Goal: Information Seeking & Learning: Learn about a topic

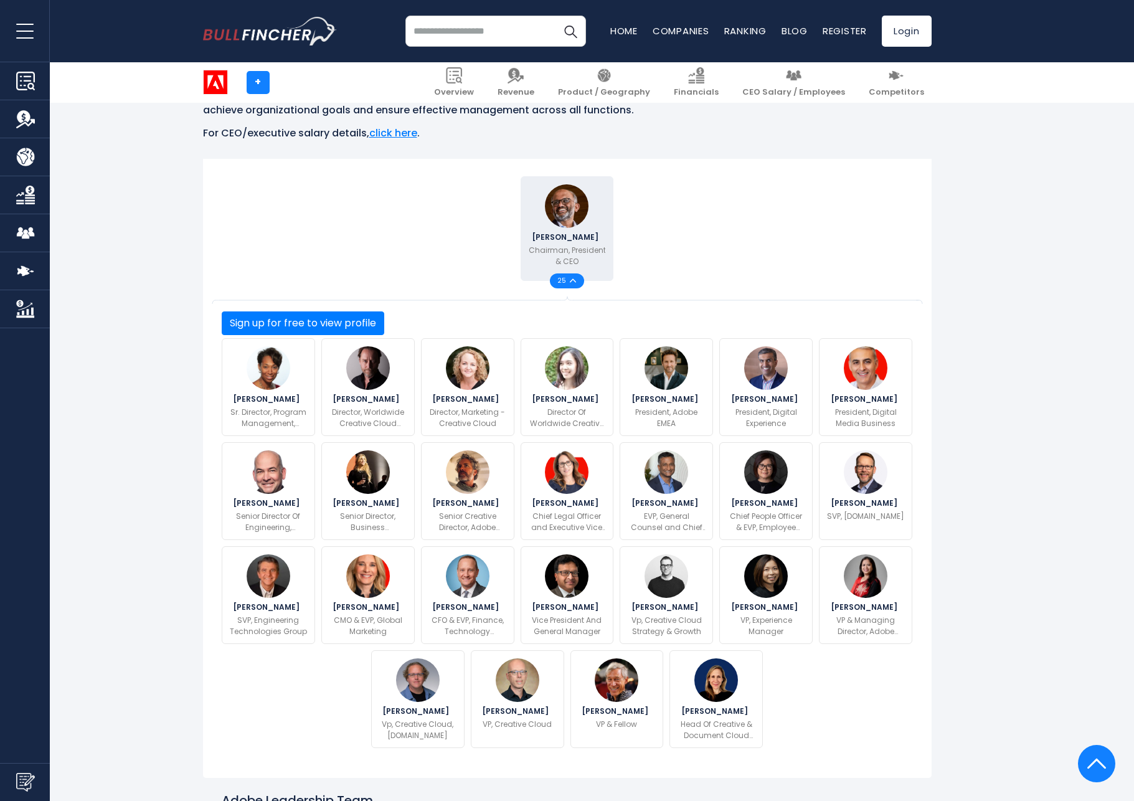
scroll to position [260, 0]
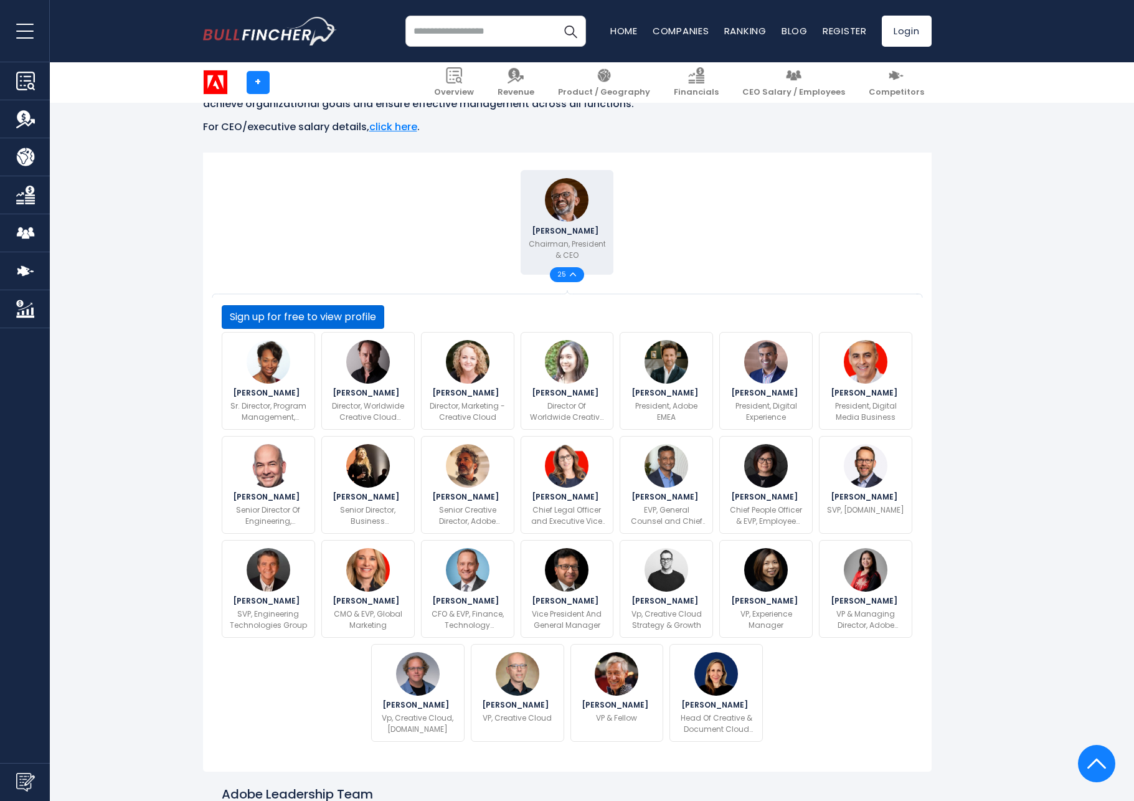
click at [384, 329] on button "Sign up for free to view profile" at bounding box center [303, 317] width 163 height 24
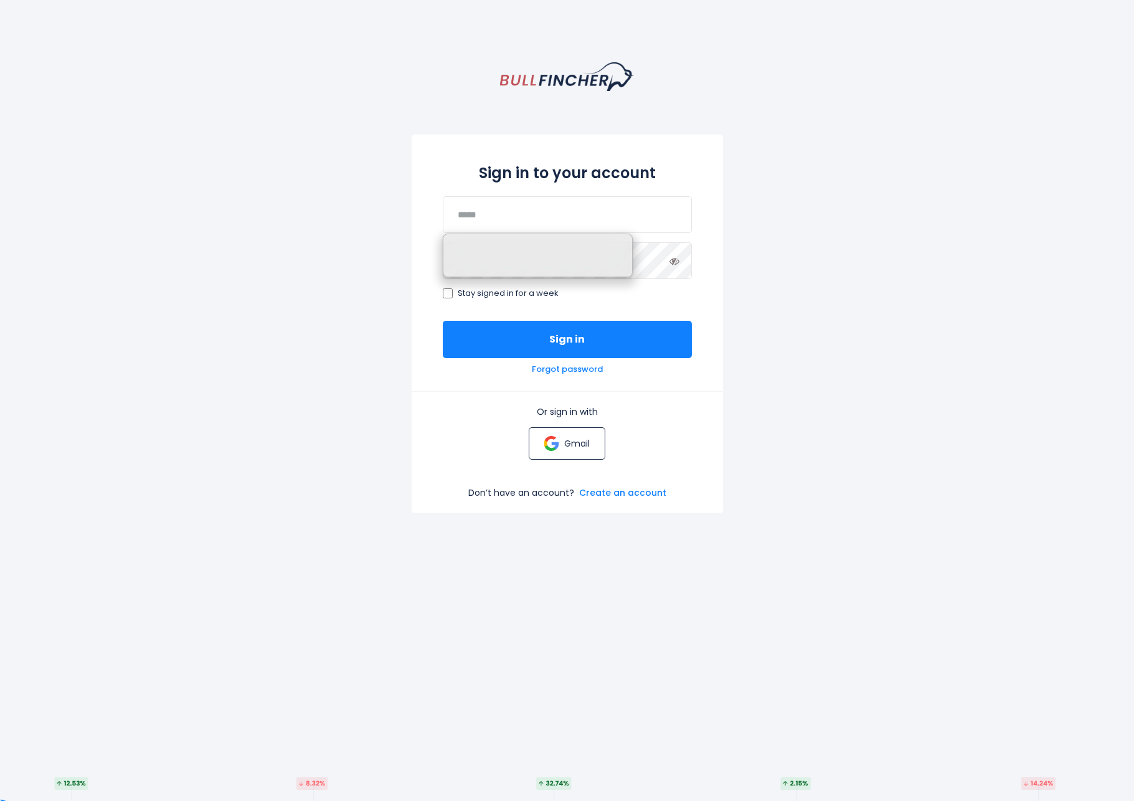
click at [568, 448] on p "Gmail" at bounding box center [577, 443] width 26 height 11
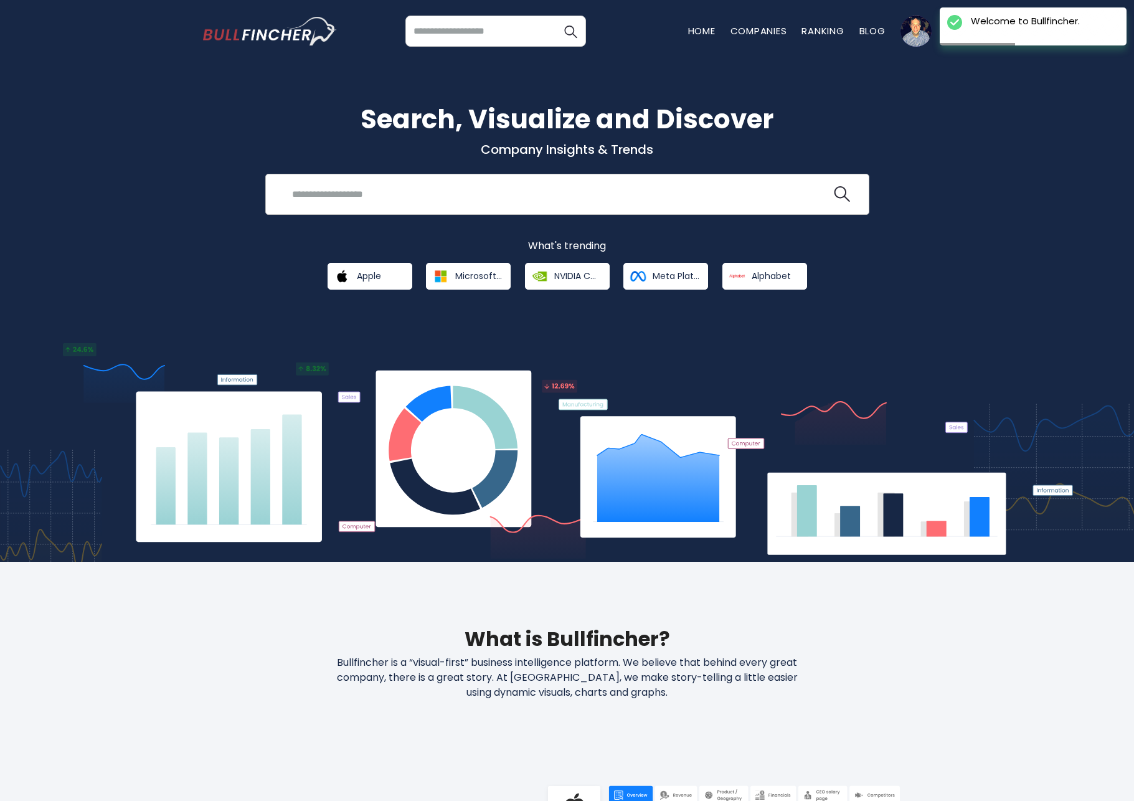
click at [437, 196] on input "search" at bounding box center [558, 193] width 547 height 23
type input "*****"
click at [834, 186] on button at bounding box center [842, 194] width 16 height 16
click at [840, 194] on img "search icon" at bounding box center [842, 194] width 16 height 16
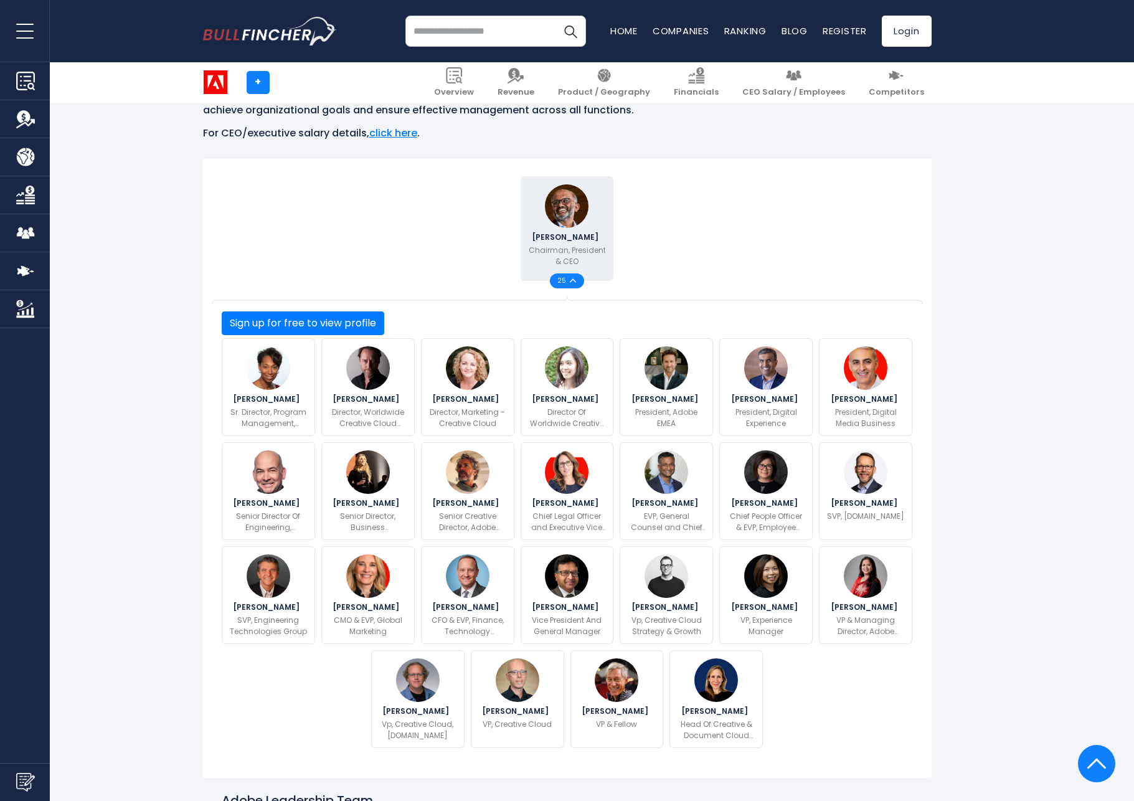
scroll to position [252, 0]
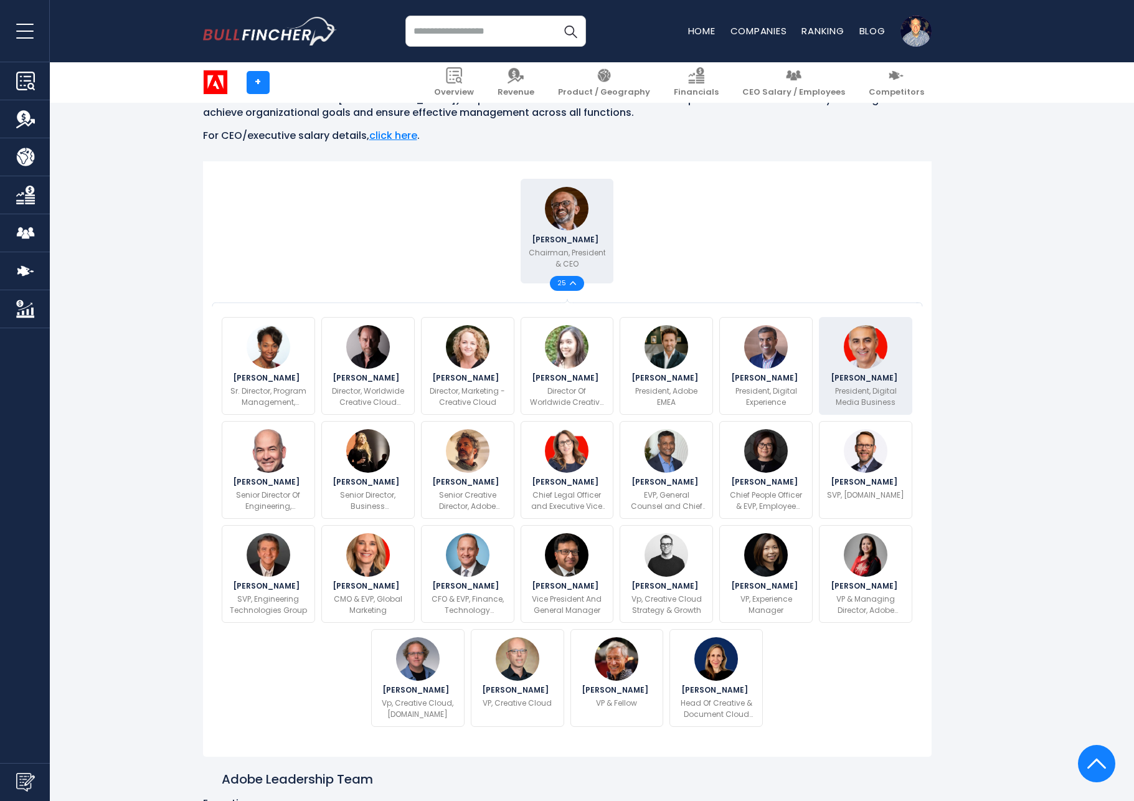
click at [849, 364] on div "David Wadhwani President, Digital Media Business" at bounding box center [865, 366] width 93 height 98
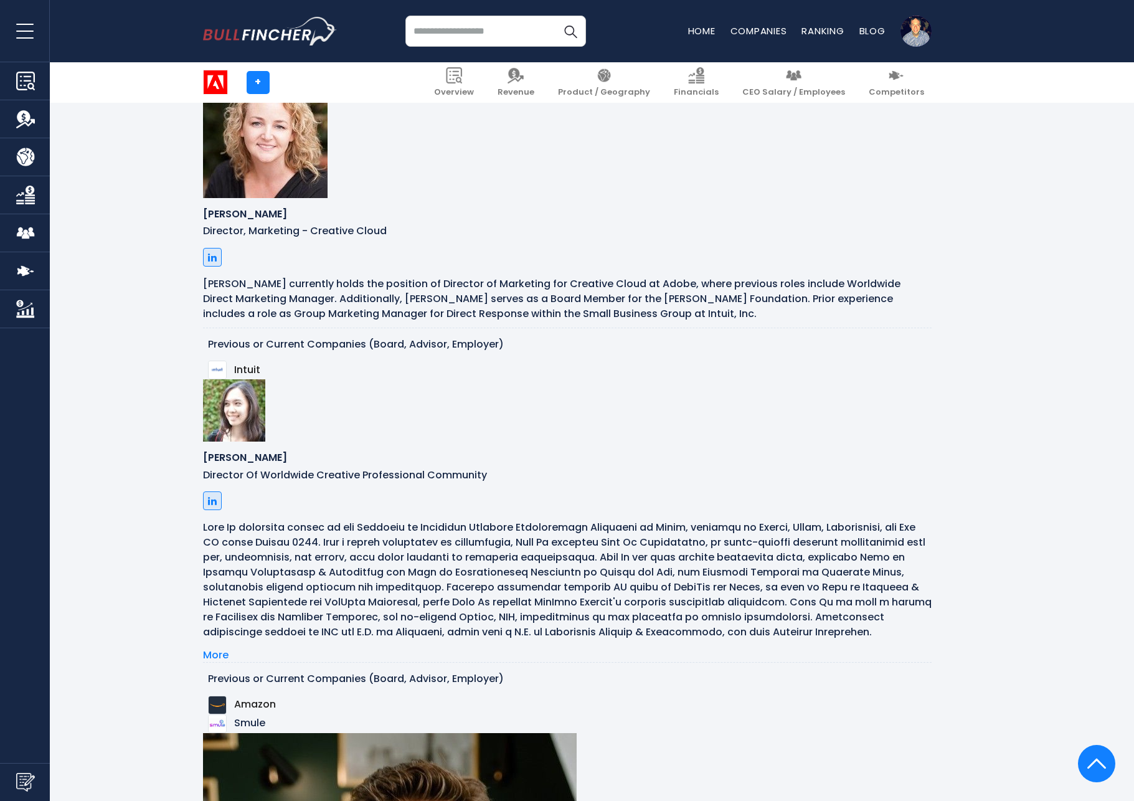
scroll to position [2545, 0]
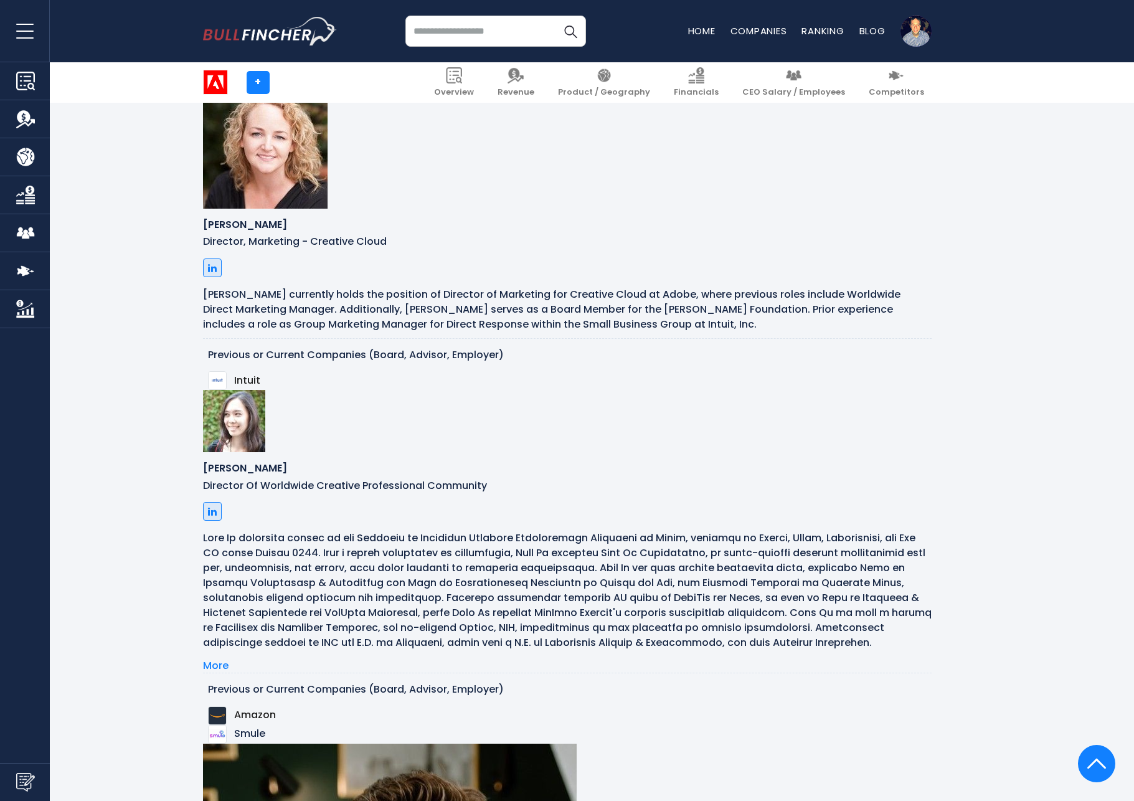
drag, startPoint x: 277, startPoint y: 526, endPoint x: 261, endPoint y: 537, distance: 20.1
copy p "Business Operations"
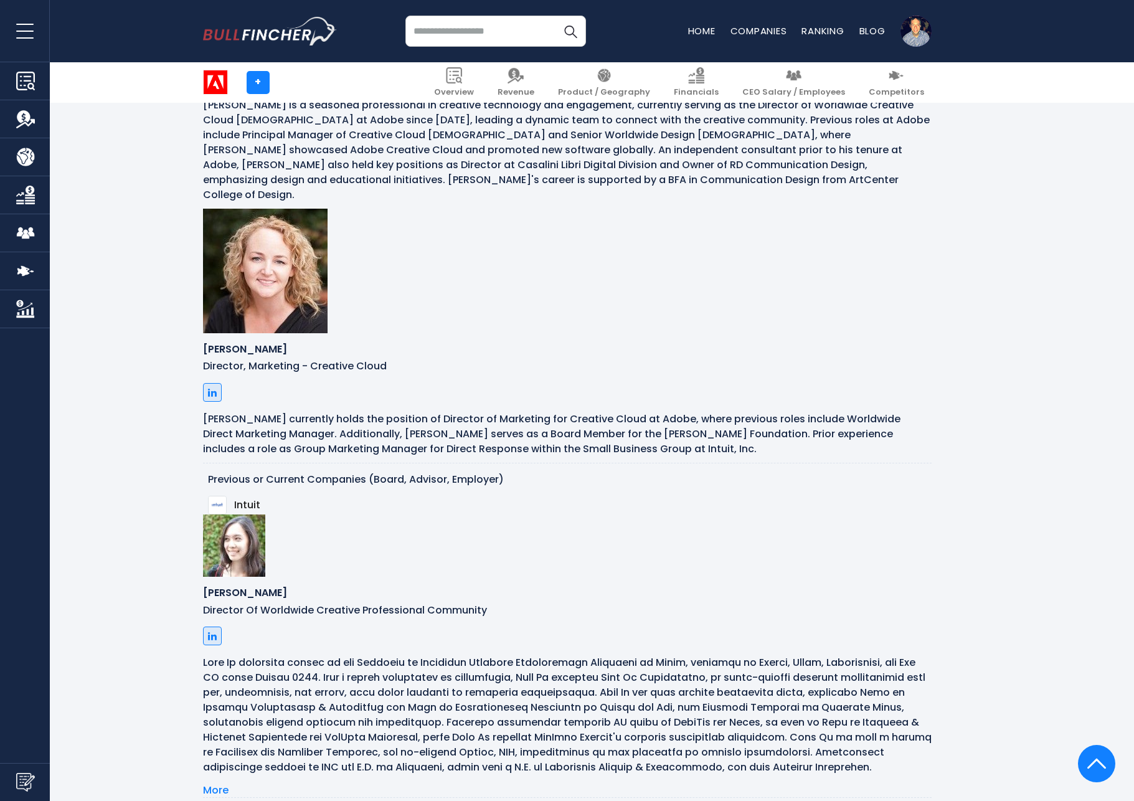
scroll to position [2278, 0]
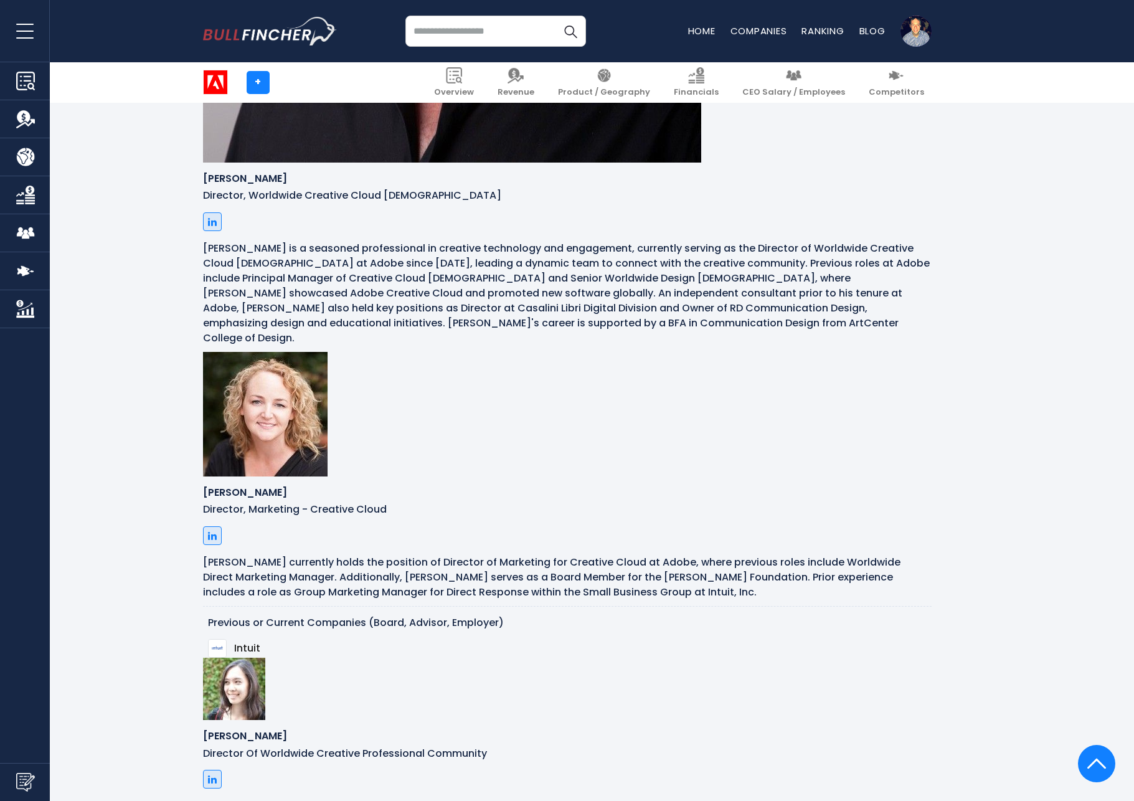
drag, startPoint x: 225, startPoint y: 391, endPoint x: 308, endPoint y: 395, distance: 82.9
copy h6 "[PERSON_NAME]"
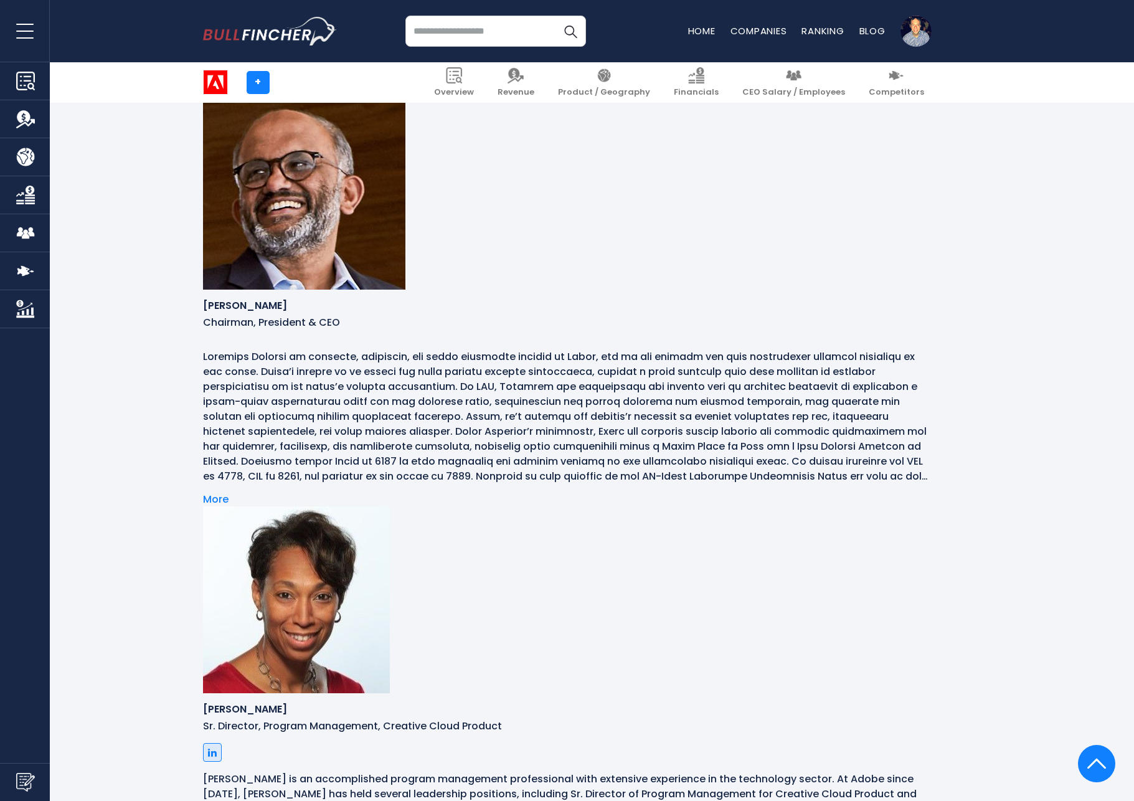
scroll to position [1015, 0]
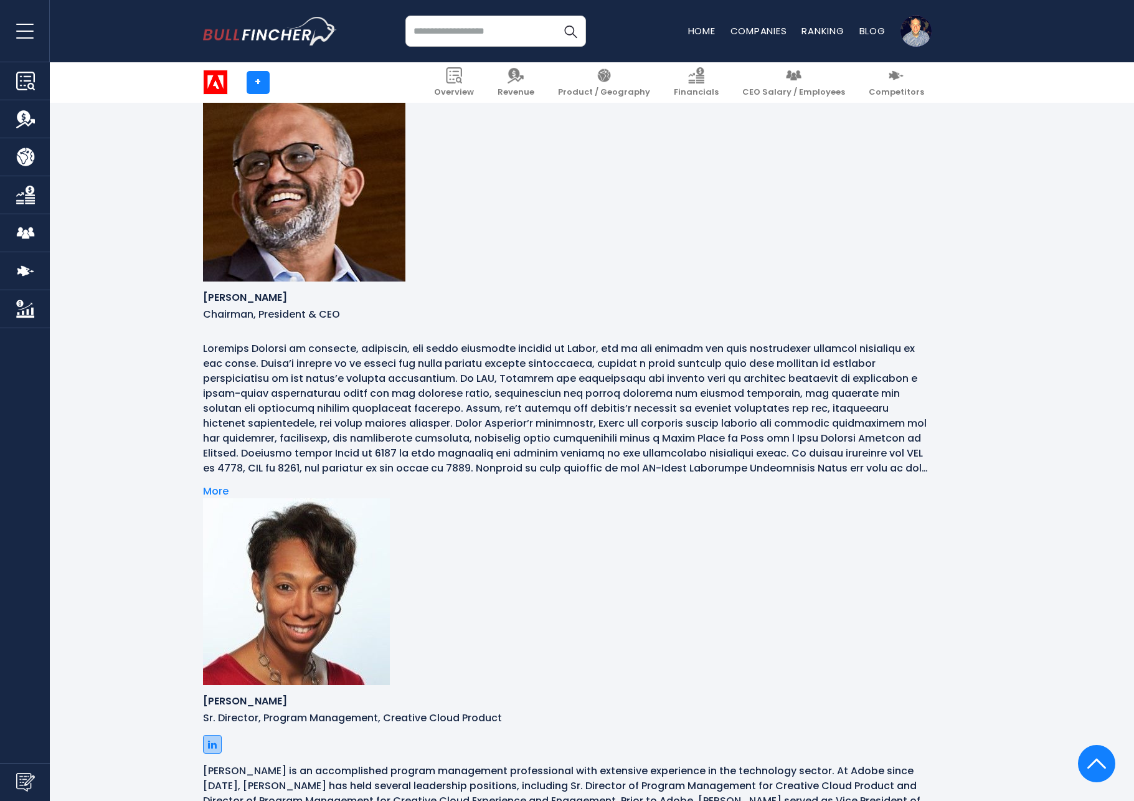
click at [217, 739] on icon at bounding box center [212, 744] width 9 height 10
